Goal: Task Accomplishment & Management: Complete application form

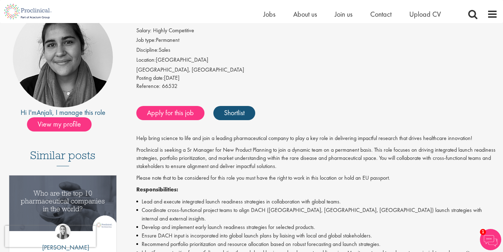
scroll to position [81, 0]
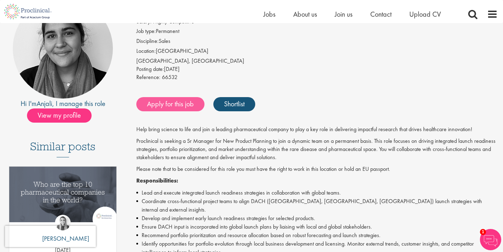
click at [184, 103] on link "Apply for this job" at bounding box center [170, 104] width 68 height 14
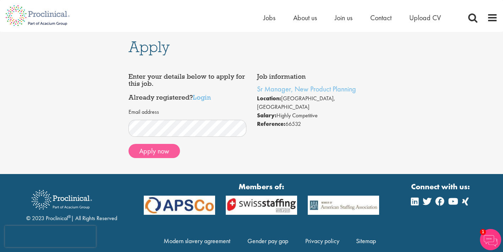
click at [155, 150] on button "Apply now" at bounding box center [154, 151] width 51 height 14
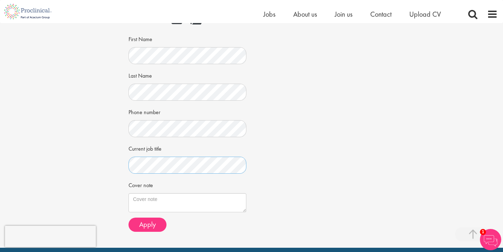
scroll to position [139, 0]
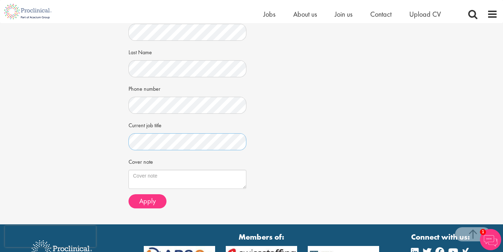
click at [116, 136] on div "Apply Job information Sr Manager, New Product Planning Location: Munich, Deutsc…" at bounding box center [252, 54] width 514 height 341
click at [146, 201] on span "Apply" at bounding box center [147, 201] width 17 height 9
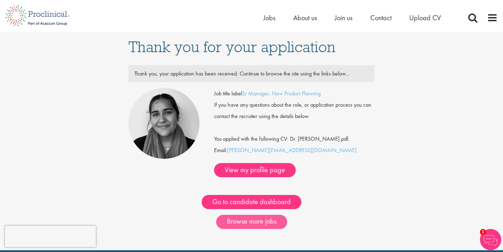
click at [247, 215] on link "Browse more jobs" at bounding box center [251, 222] width 71 height 14
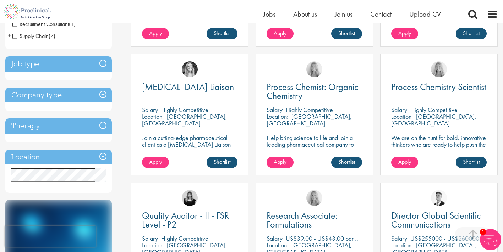
scroll to position [237, 0]
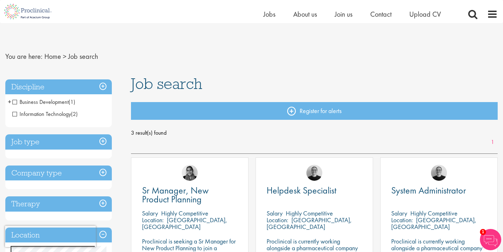
scroll to position [53, 0]
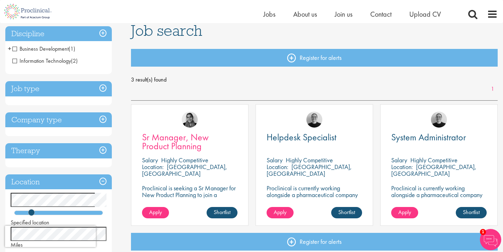
click at [162, 142] on span "Sr Manager, New Product Planning" at bounding box center [175, 141] width 67 height 21
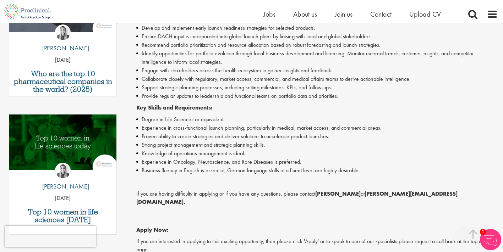
scroll to position [291, 0]
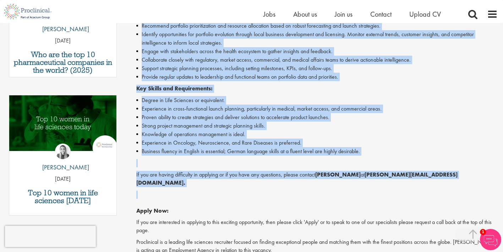
drag, startPoint x: 138, startPoint y: 71, endPoint x: 307, endPoint y: 176, distance: 199.5
click at [307, 176] on div "Sr Manager, New Product Planning Salary: Highly Competitive Job type: Permanent…" at bounding box center [314, 80] width 377 height 583
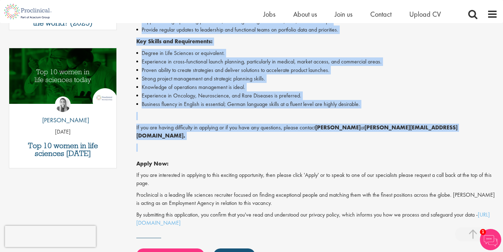
scroll to position [337, 0]
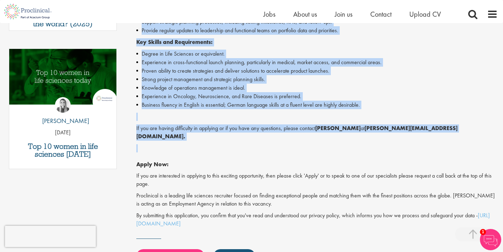
copy div "Sr Manager, New Product Planning Salary: Highly Competitive Job type: Permanent…"
